Goal: Task Accomplishment & Management: Check status

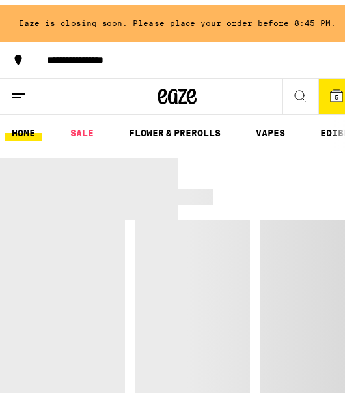
click at [335, 89] on span "5" at bounding box center [337, 92] width 4 height 8
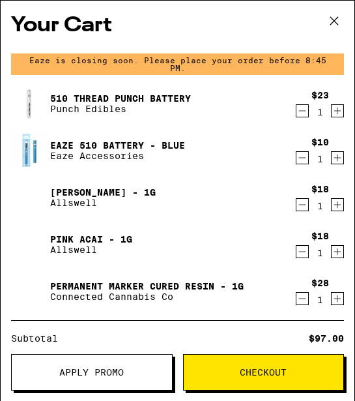
click at [329, 19] on icon at bounding box center [334, 21] width 20 height 20
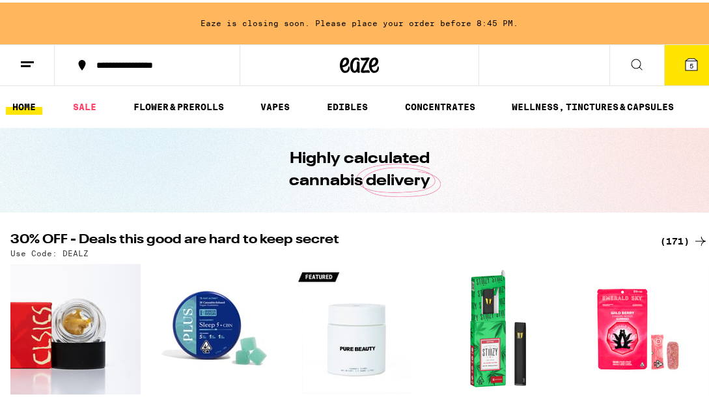
click at [10, 61] on button at bounding box center [27, 62] width 55 height 41
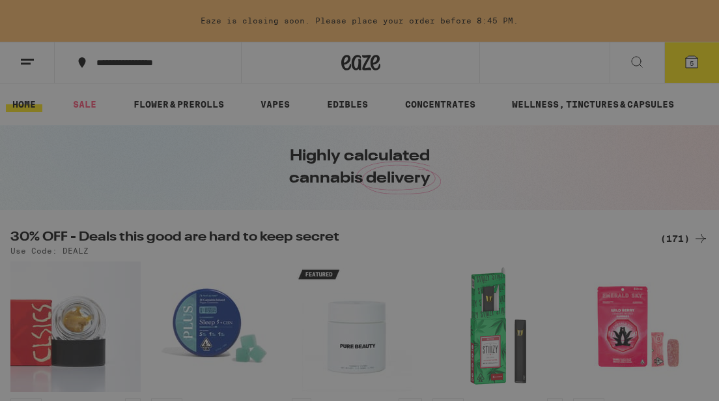
click at [109, 344] on link "Order History" at bounding box center [180, 351] width 229 height 16
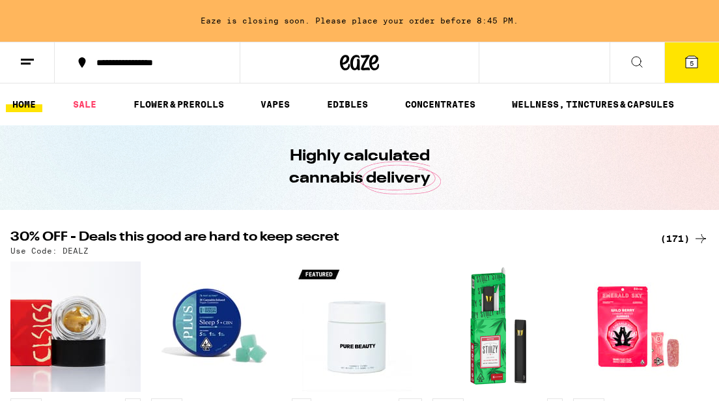
click at [109, 344] on div "Menu Shop Buy It Again Sale Flower & Prerolls Vapes Edibles Concentrates Wellne…" at bounding box center [359, 200] width 719 height 401
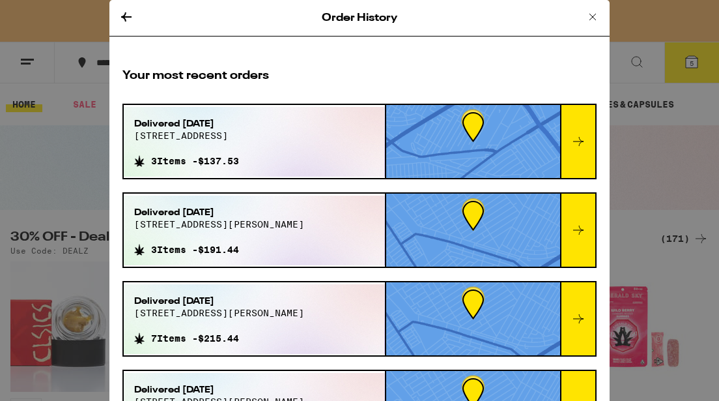
click at [309, 128] on div "Delivered [DATE] [STREET_ADDRESS] 3 Items - $137.53" at bounding box center [254, 142] width 261 height 70
